Goal: Transaction & Acquisition: Download file/media

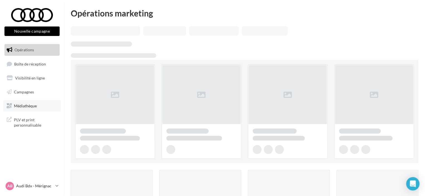
click at [28, 109] on link "Médiathèque" at bounding box center [31, 106] width 57 height 12
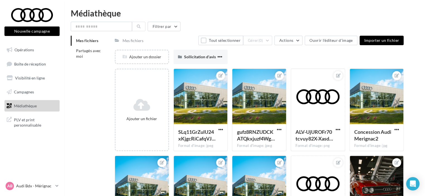
click at [69, 43] on div "Médiathèque Filtrer par Mes fichiers Partagés avec moi Mes fichiers Tout sélect…" at bounding box center [244, 126] width 361 height 234
click at [77, 49] on span "Partagés avec moi" at bounding box center [88, 53] width 25 height 10
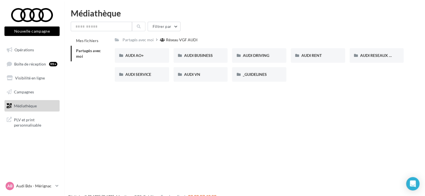
click at [313, 71] on div "AUDI AO+ AUDI AO+ AUDI BUSINESS AUDI BUSINESS AUDI DRIVING AUDI DRIVING AUDI RE…" at bounding box center [262, 67] width 294 height 38
click at [320, 67] on div "AUDI AO+ AUDI AO+ AUDI BUSINESS AUDI BUSINESS AUDI DRIVING AUDI DRIVING AUDI RE…" at bounding box center [262, 67] width 294 height 38
click at [259, 71] on div "_GUIDELINES" at bounding box center [259, 74] width 54 height 14
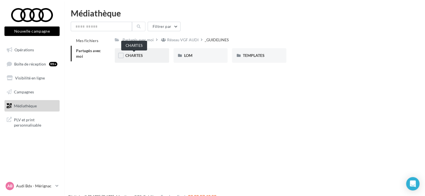
click at [135, 57] on span "CHARTES" at bounding box center [134, 55] width 18 height 5
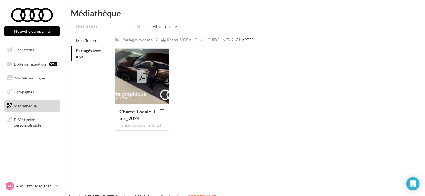
click at [83, 50] on span "Partagés avec moi" at bounding box center [88, 53] width 25 height 10
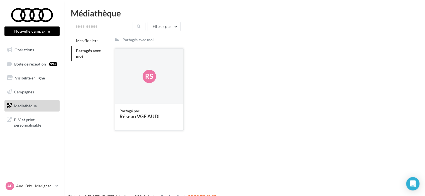
click at [146, 69] on div "Rs" at bounding box center [149, 77] width 68 height 56
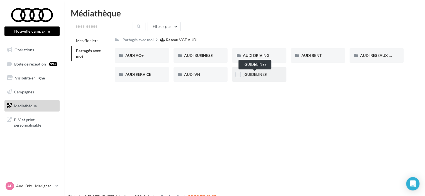
click at [250, 73] on span "_GUIDELINES" at bounding box center [255, 74] width 24 height 5
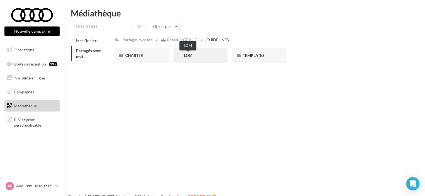
click at [190, 55] on span "LOM" at bounding box center [188, 55] width 8 height 5
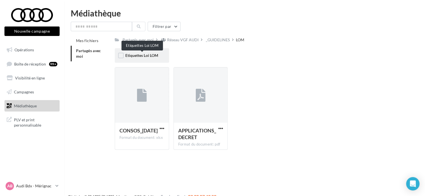
click at [153, 57] on span "Etiquettes Loi LOM" at bounding box center [141, 55] width 33 height 5
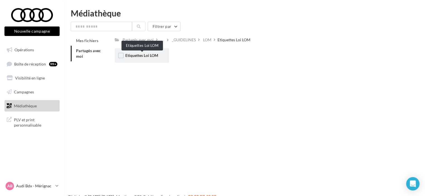
click at [147, 56] on span "Etiquettes Loi LOM" at bounding box center [141, 55] width 33 height 5
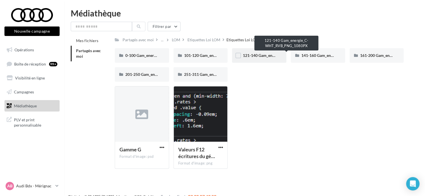
click at [268, 57] on span "121-140 Gam_energie_C-WHT_RVB_PNG_1080PX" at bounding box center [287, 55] width 88 height 5
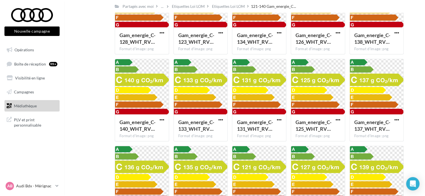
scroll to position [78, 0]
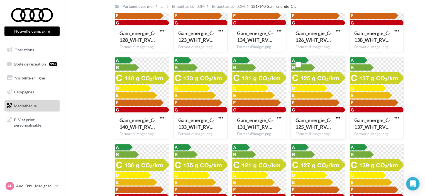
click at [337, 117] on span "button" at bounding box center [338, 117] width 5 height 5
click at [323, 132] on button "Télécharger" at bounding box center [314, 129] width 56 height 14
